Goal: Information Seeking & Learning: Learn about a topic

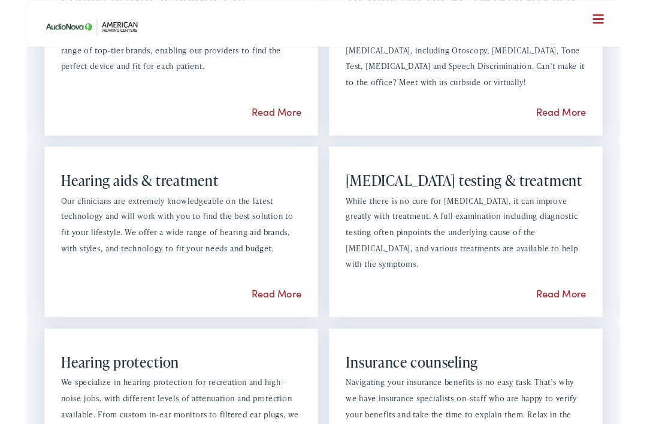
scroll to position [908, 0]
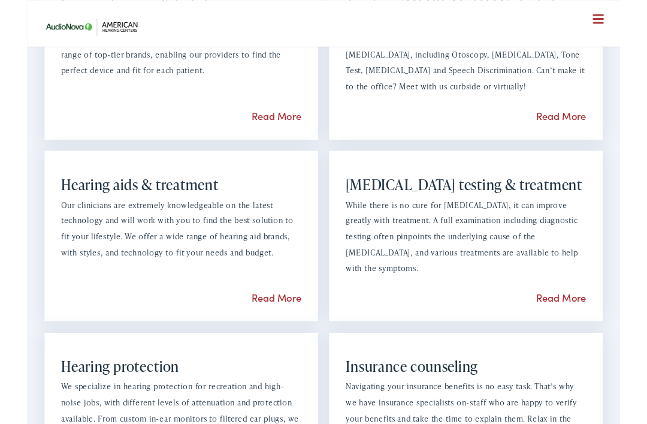
click at [591, 323] on link "Read More" at bounding box center [582, 323] width 55 height 15
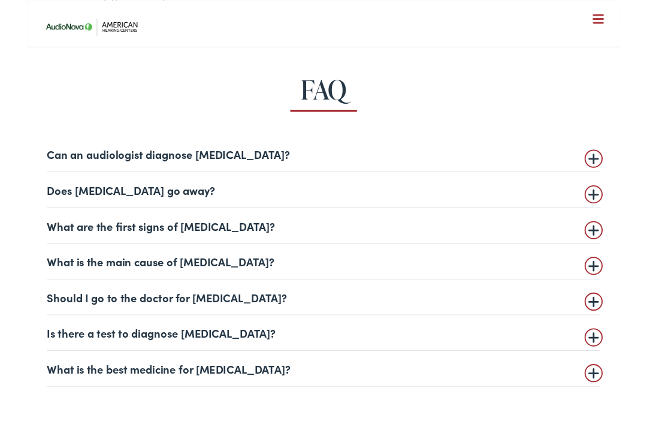
scroll to position [2487, 0]
click at [621, 169] on summary "Can an audiologist diagnose [MEDICAL_DATA]?" at bounding box center [324, 168] width 604 height 14
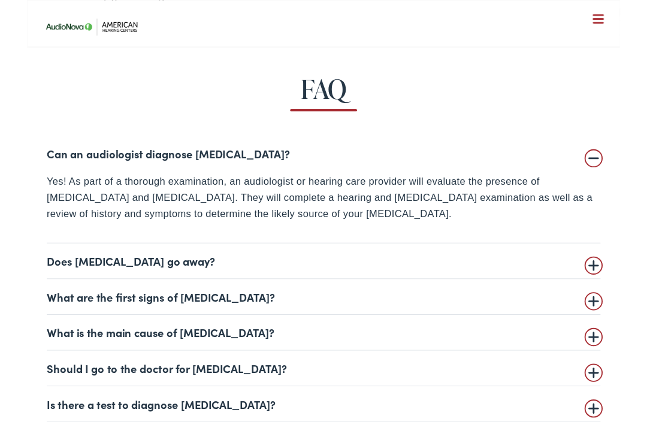
click at [624, 282] on summary "Does [MEDICAL_DATA] go away?" at bounding box center [324, 284] width 604 height 14
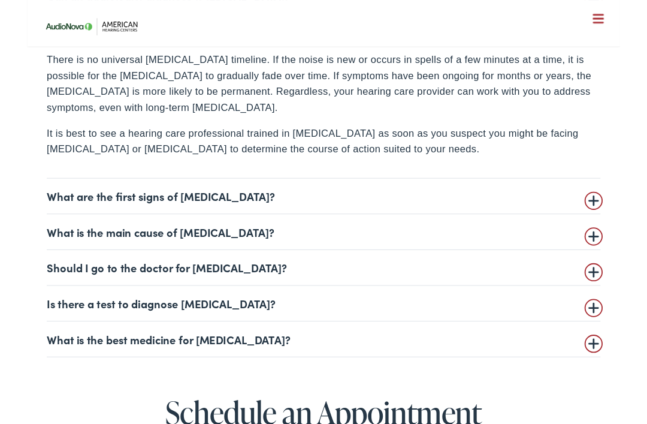
scroll to position [2659, 0]
click at [622, 210] on summary "What are the first signs of [MEDICAL_DATA]?" at bounding box center [324, 213] width 604 height 14
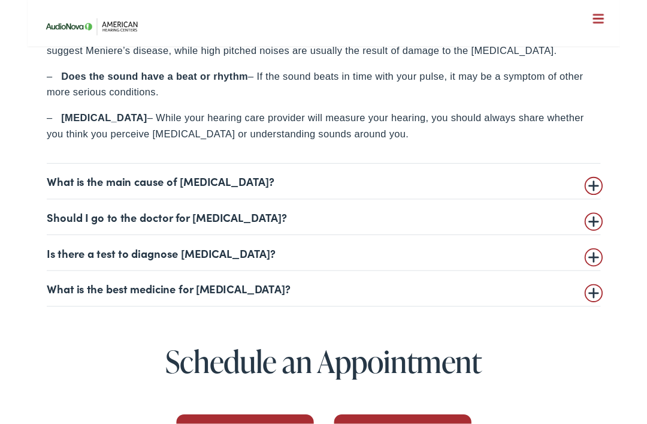
scroll to position [2878, 0]
click at [624, 190] on summary "What is the main cause of [MEDICAL_DATA]?" at bounding box center [324, 197] width 604 height 14
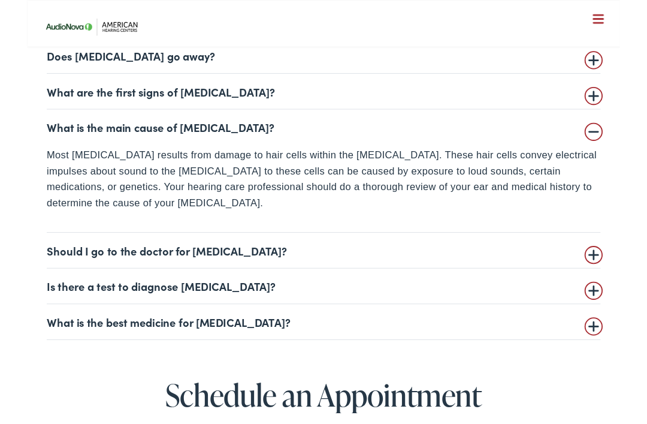
scroll to position [2633, 0]
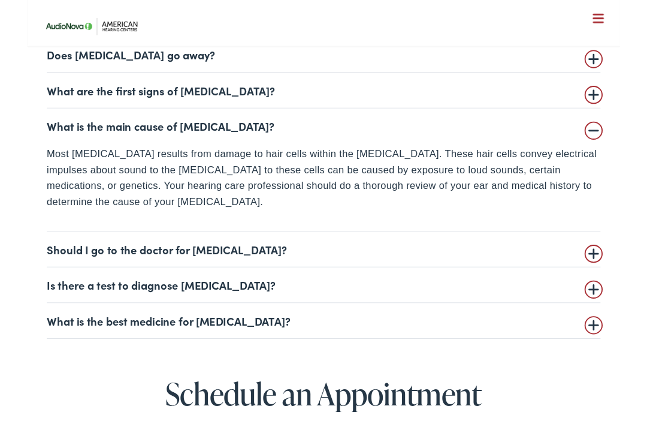
click at [622, 310] on summary "Is there a test to diagnose [MEDICAL_DATA]?" at bounding box center [324, 311] width 604 height 14
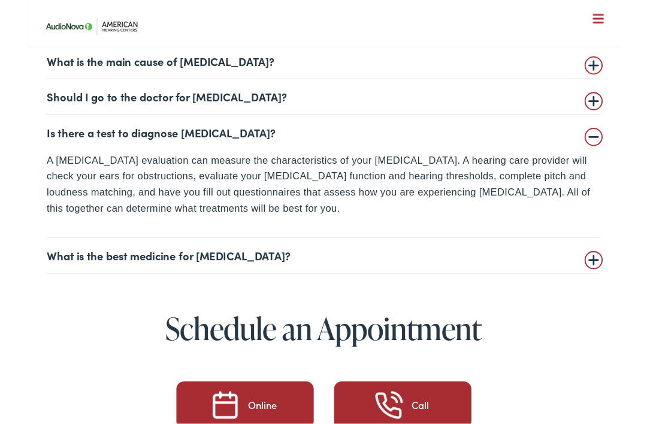
scroll to position [2705, 0]
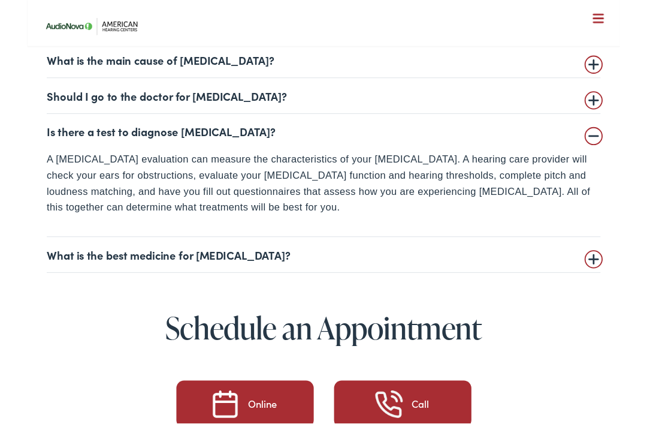
click at [618, 276] on summary "What is the best medicine for [MEDICAL_DATA]?" at bounding box center [324, 278] width 604 height 14
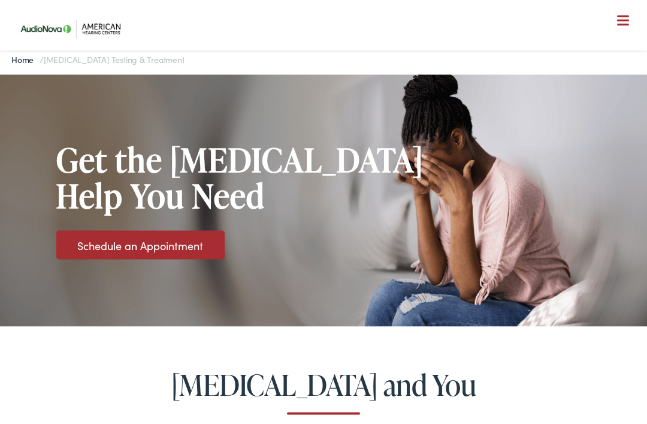
scroll to position [0, 0]
